Goal: Communication & Community: Ask a question

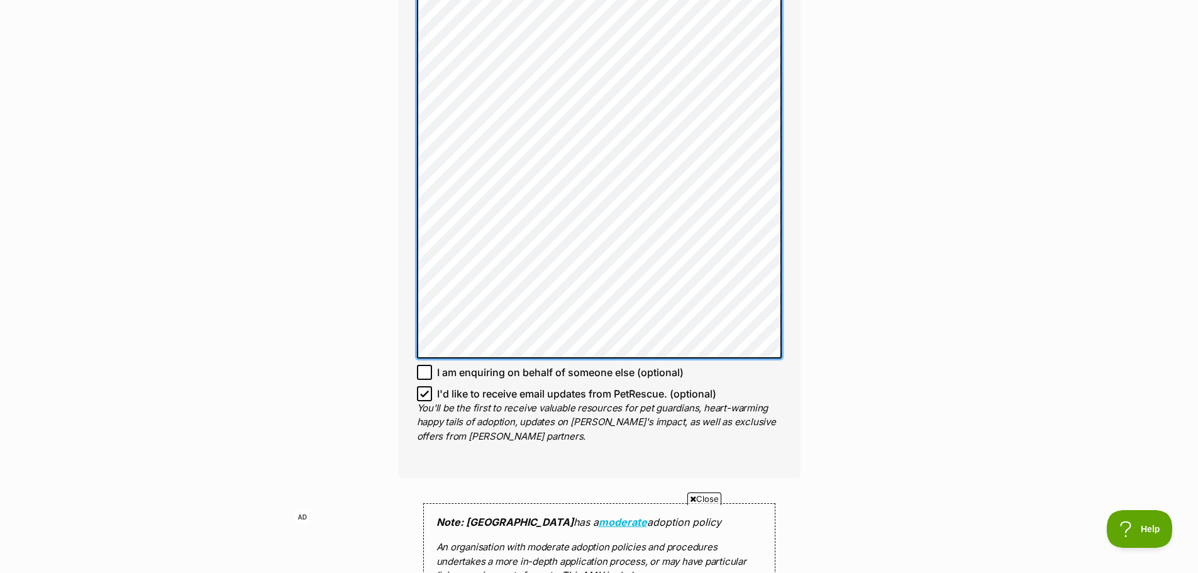
scroll to position [818, 0]
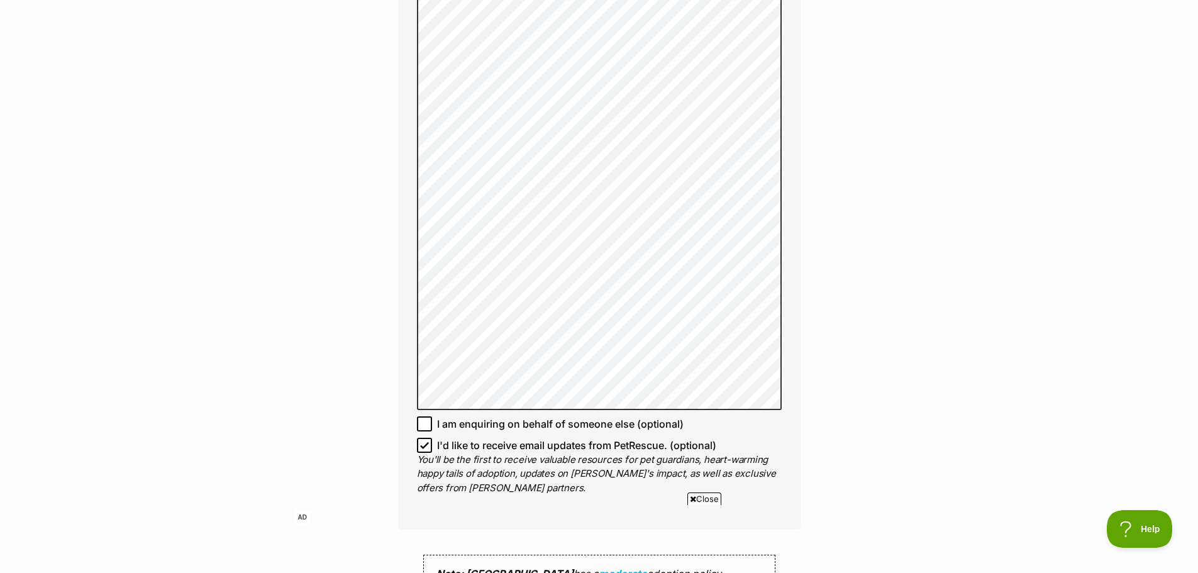
click at [908, 336] on div "Enquire about Teddy Full name Vanessa Commander Email We require this to be abl…" at bounding box center [599, 199] width 1198 height 1805
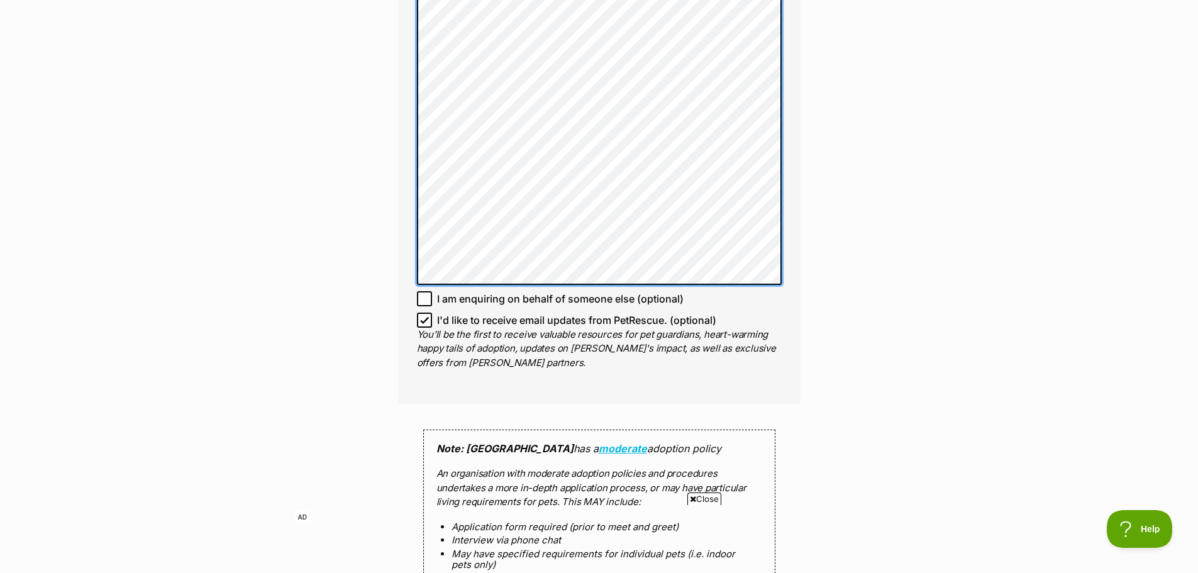
scroll to position [944, 0]
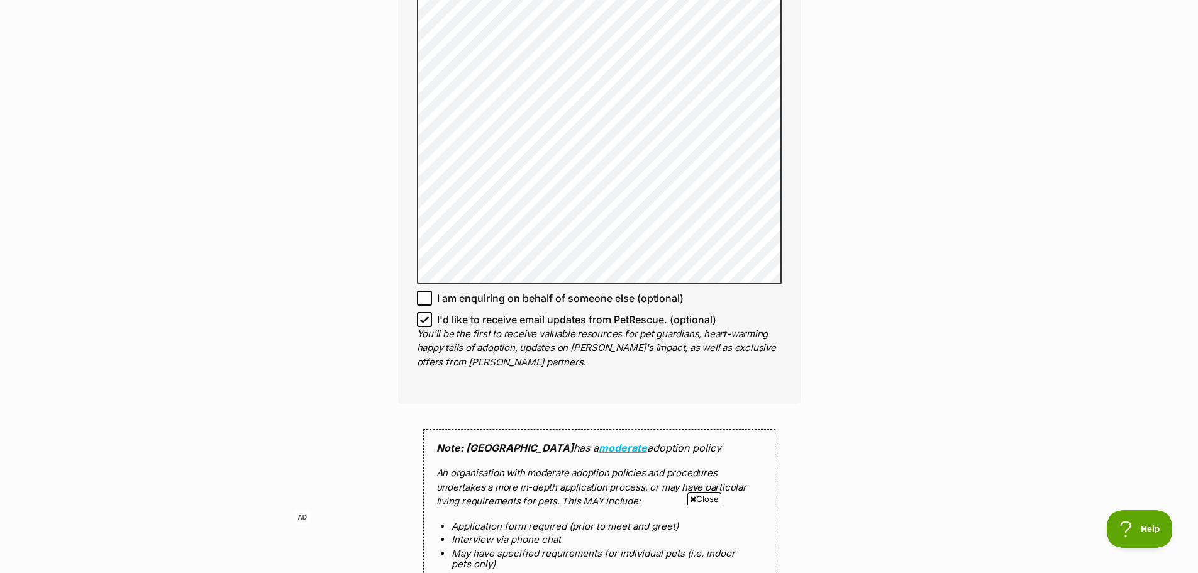
click at [425, 319] on icon at bounding box center [424, 319] width 9 height 9
click at [425, 319] on input "I'd like to receive email updates from PetRescue. (optional)" at bounding box center [424, 319] width 15 height 15
checkbox input "false"
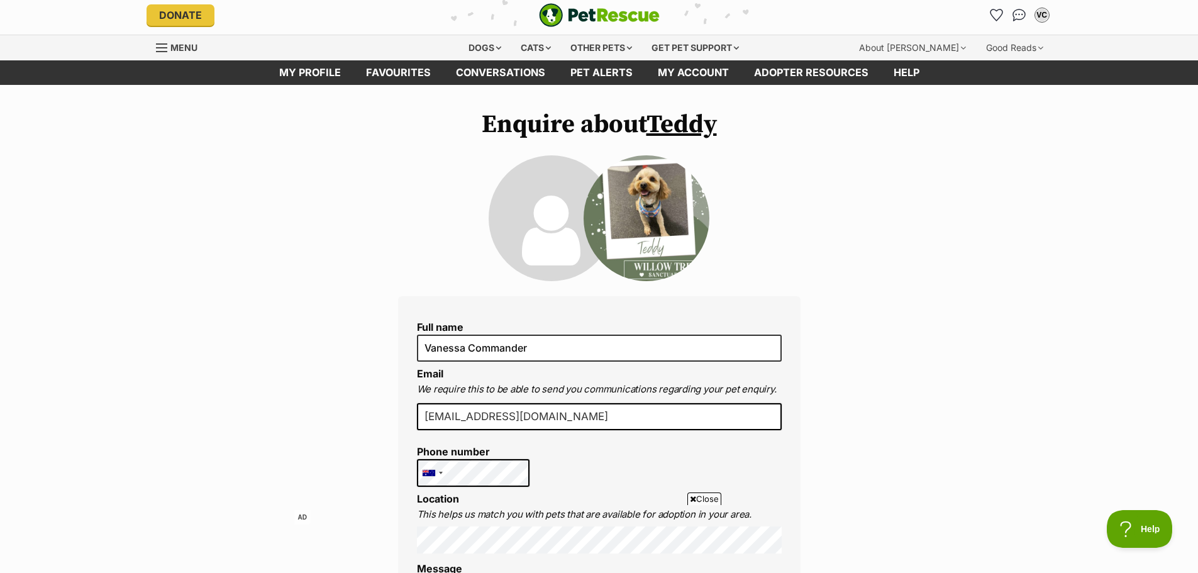
scroll to position [0, 0]
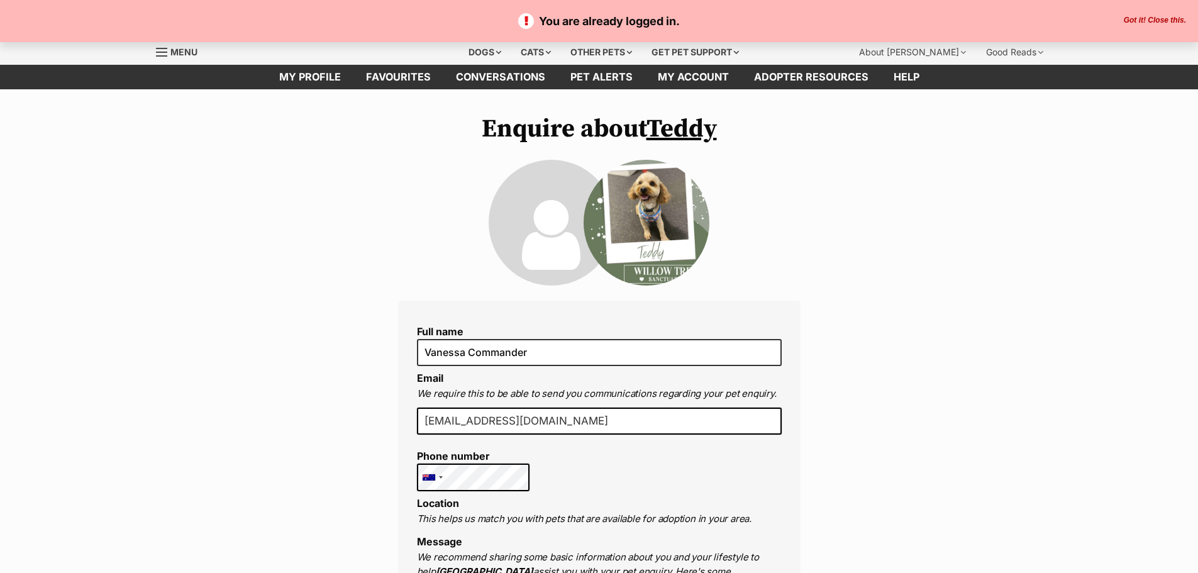
click at [674, 227] on img at bounding box center [647, 223] width 126 height 126
drag, startPoint x: 673, startPoint y: 206, endPoint x: 668, endPoint y: 122, distance: 84.4
click at [673, 204] on img at bounding box center [647, 223] width 126 height 126
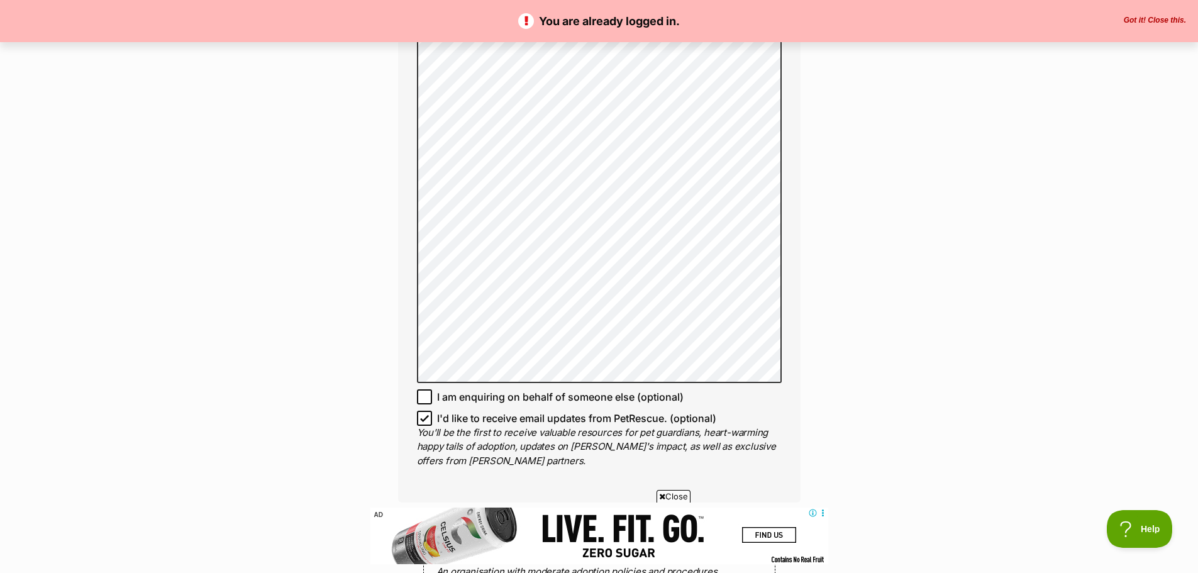
scroll to position [881, 0]
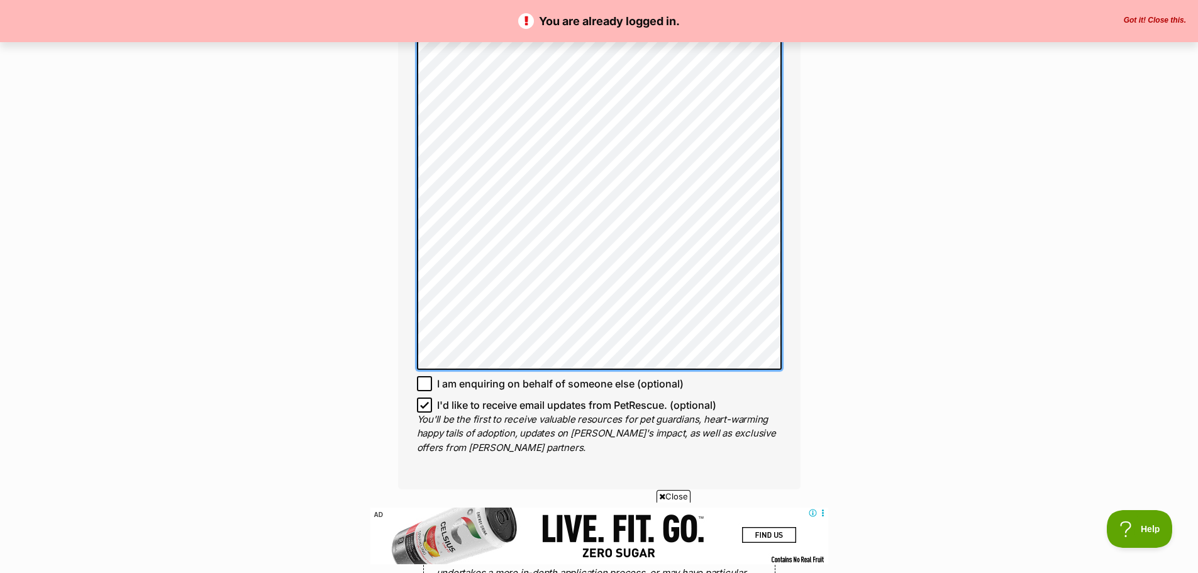
drag, startPoint x: 689, startPoint y: 127, endPoint x: 681, endPoint y: 437, distance: 310.2
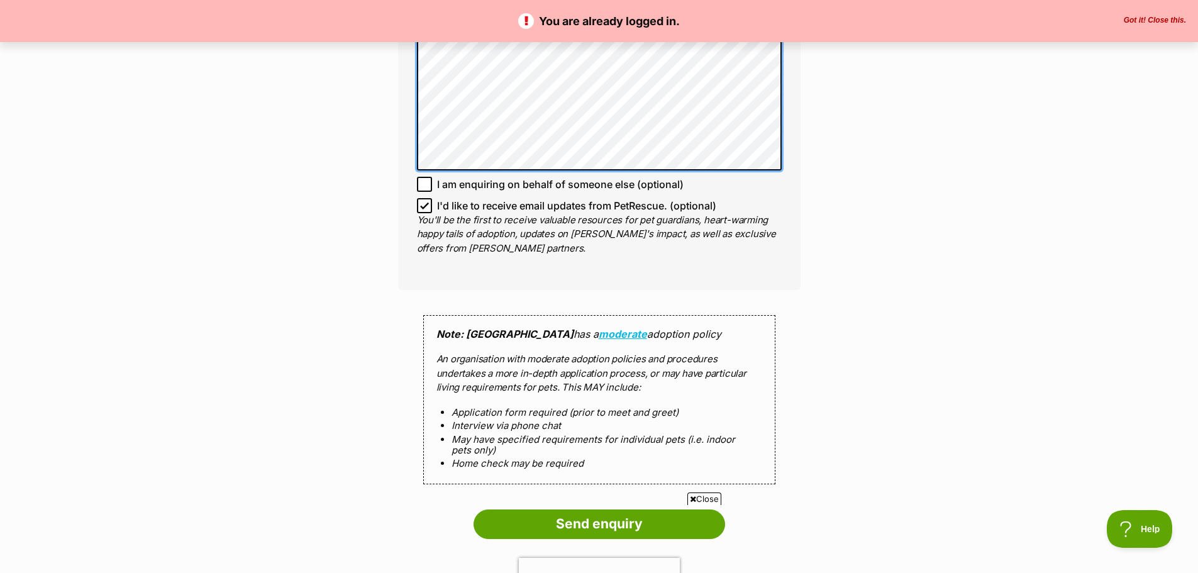
scroll to position [1069, 0]
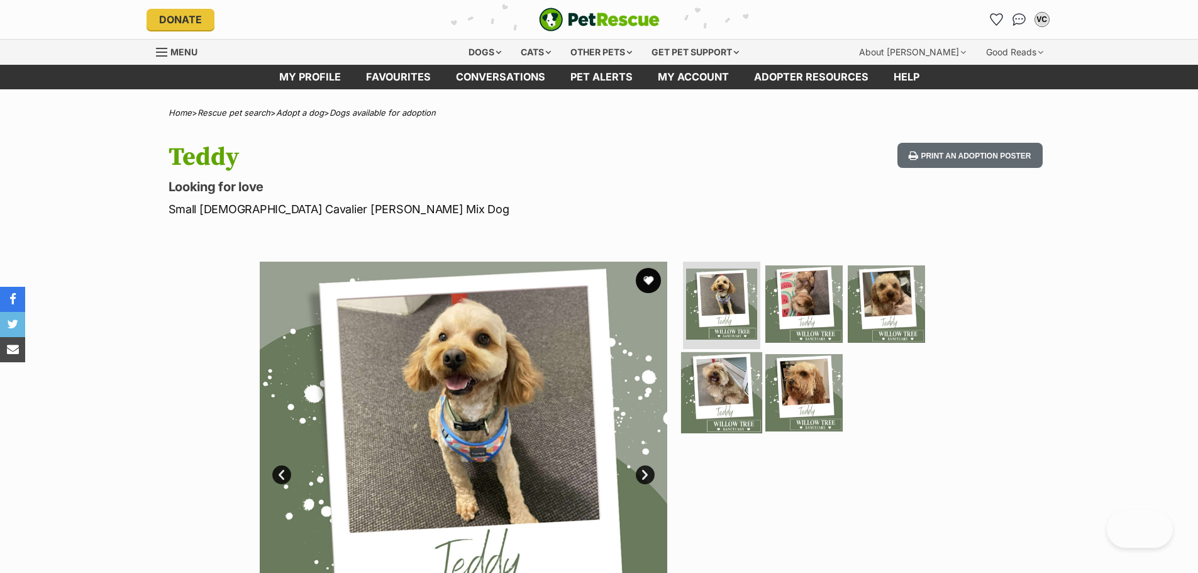
click at [719, 386] on img at bounding box center [721, 392] width 81 height 81
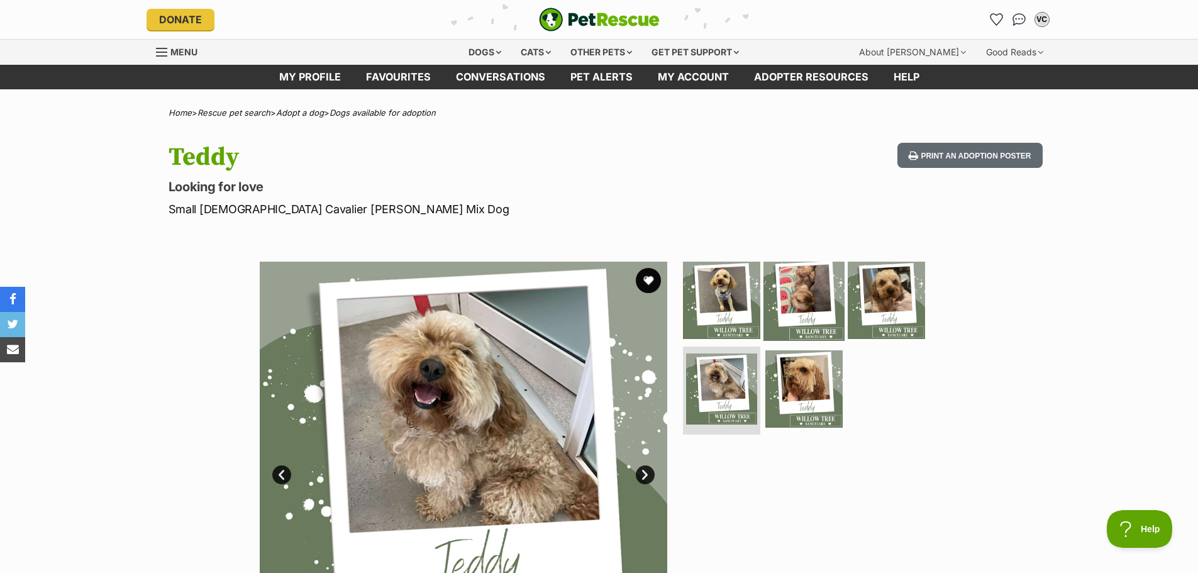
click at [807, 303] on img at bounding box center [804, 299] width 81 height 81
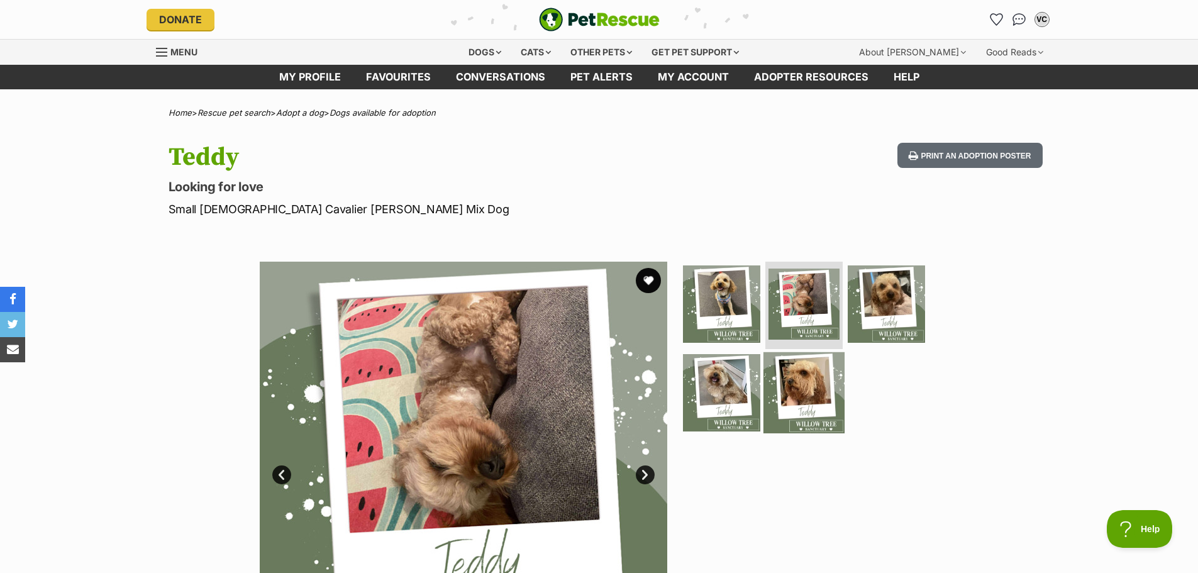
click at [807, 380] on img at bounding box center [804, 392] width 81 height 81
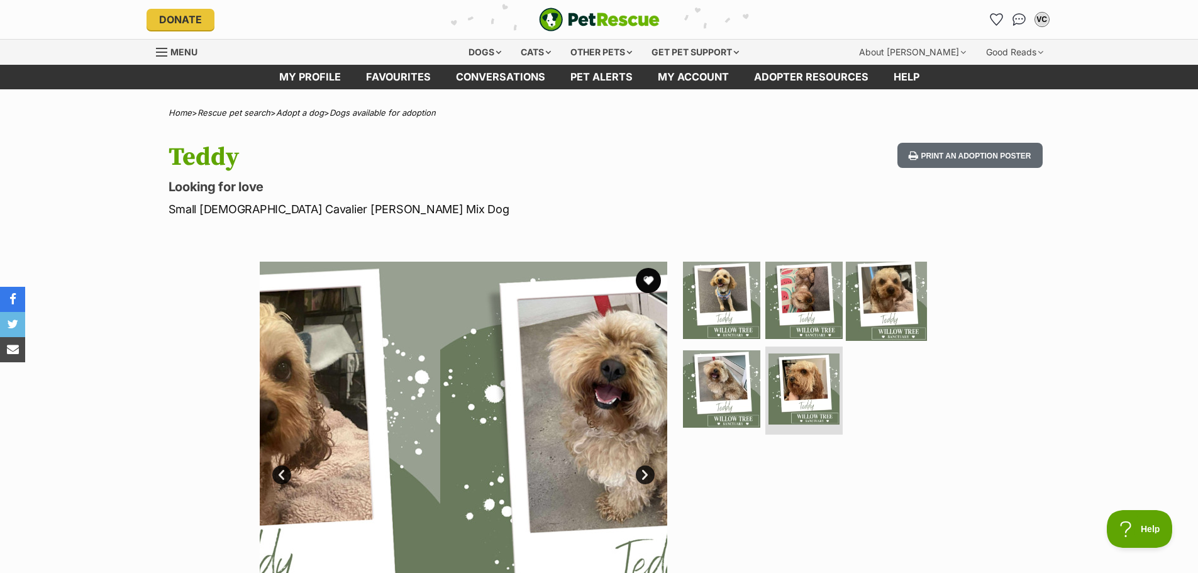
click at [901, 287] on img at bounding box center [886, 299] width 81 height 81
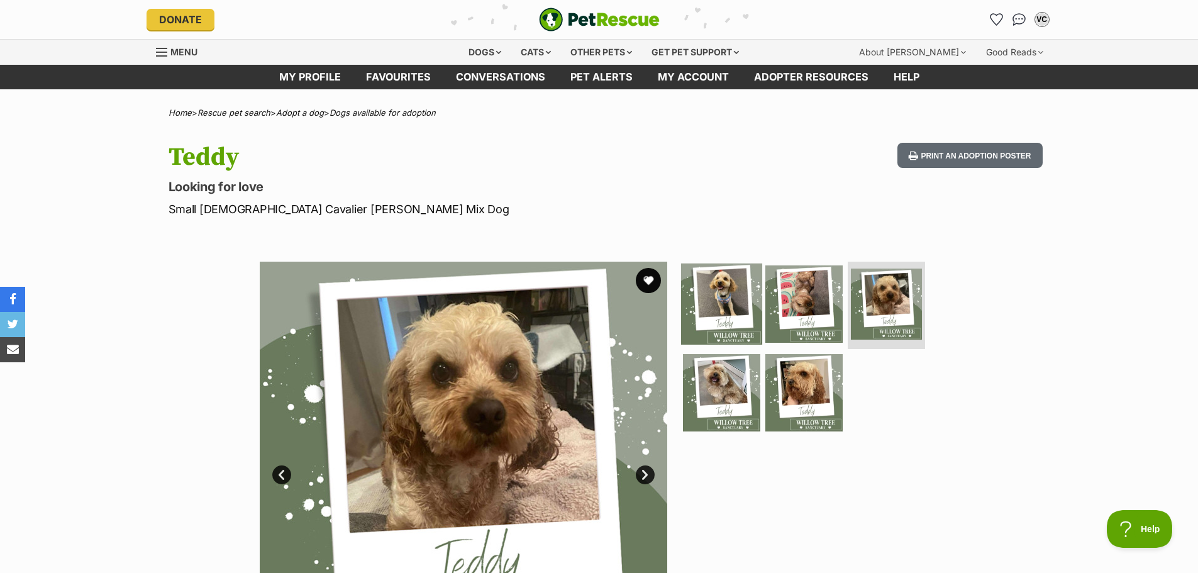
click at [741, 290] on img at bounding box center [721, 303] width 81 height 81
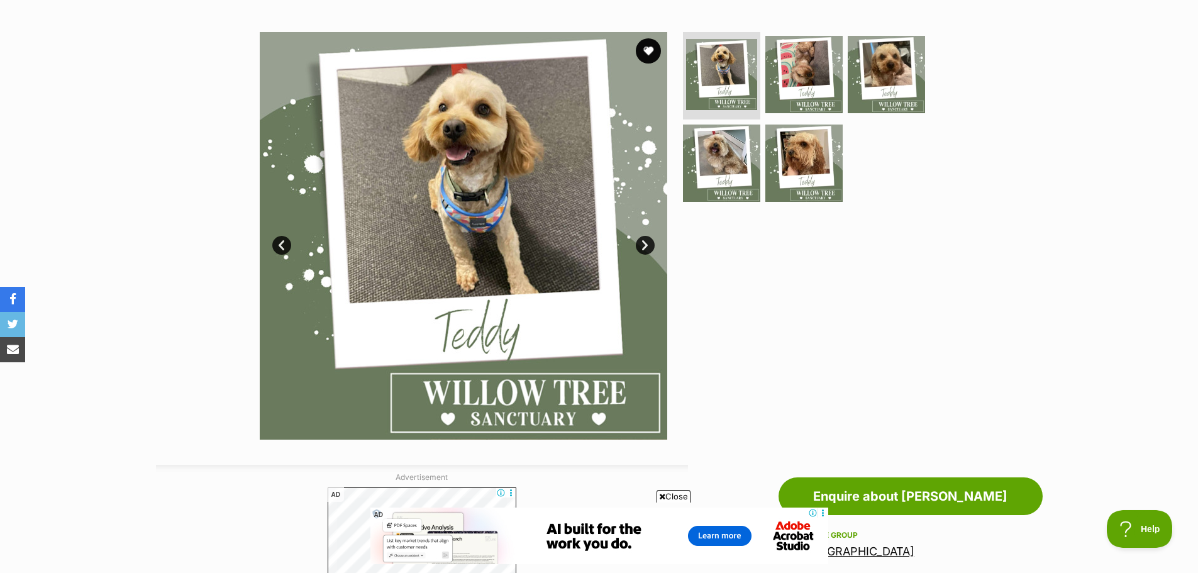
scroll to position [252, 0]
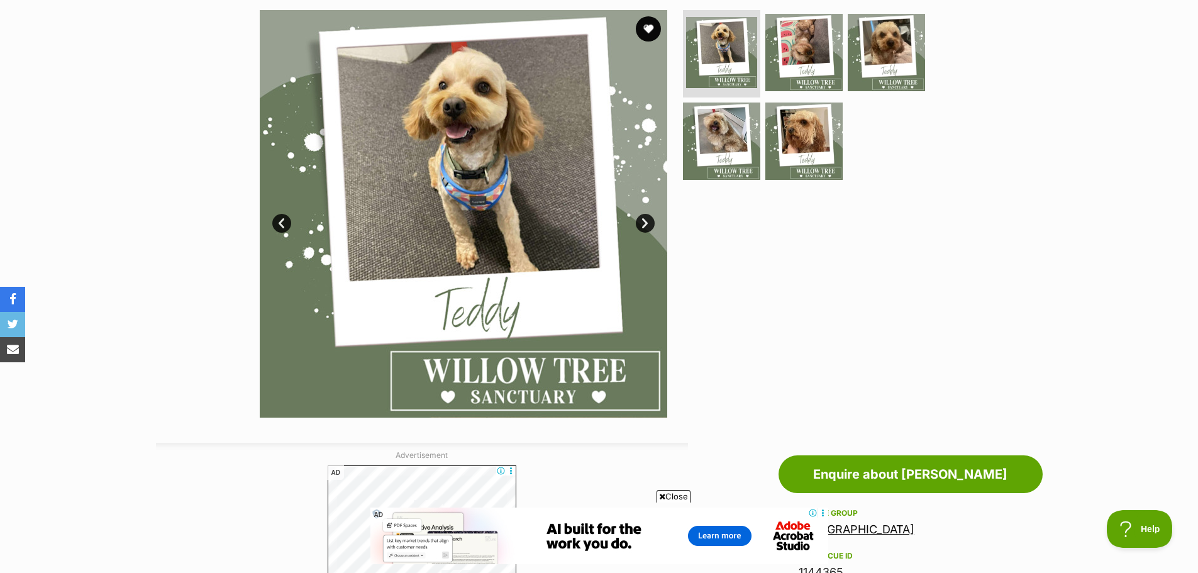
click at [677, 498] on span "Close" at bounding box center [674, 496] width 34 height 13
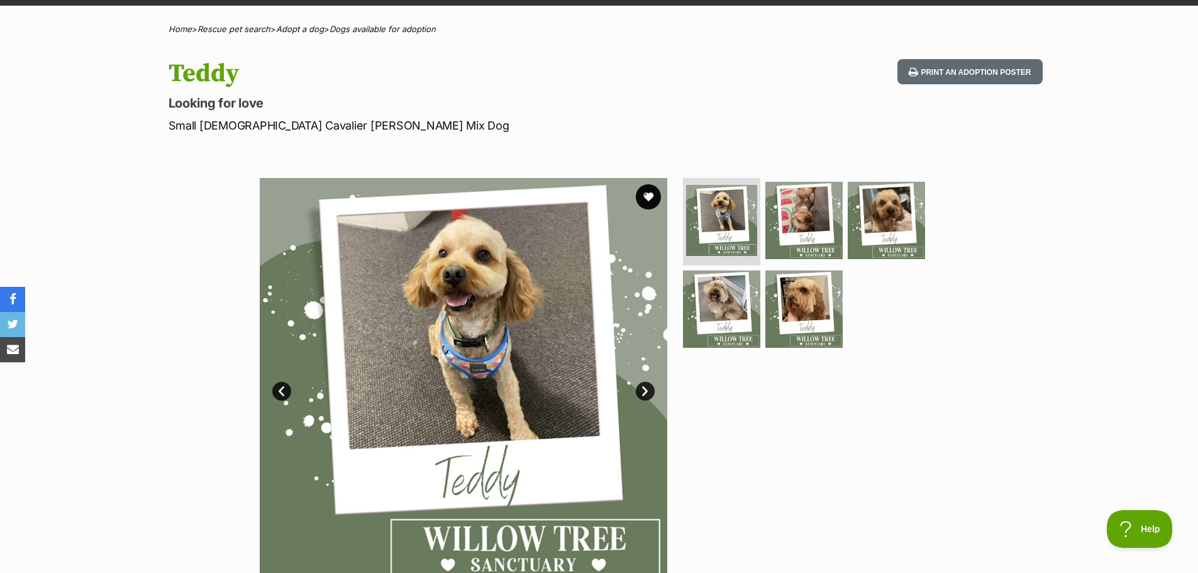
scroll to position [0, 0]
